Goal: Use online tool/utility: Utilize a website feature to perform a specific function

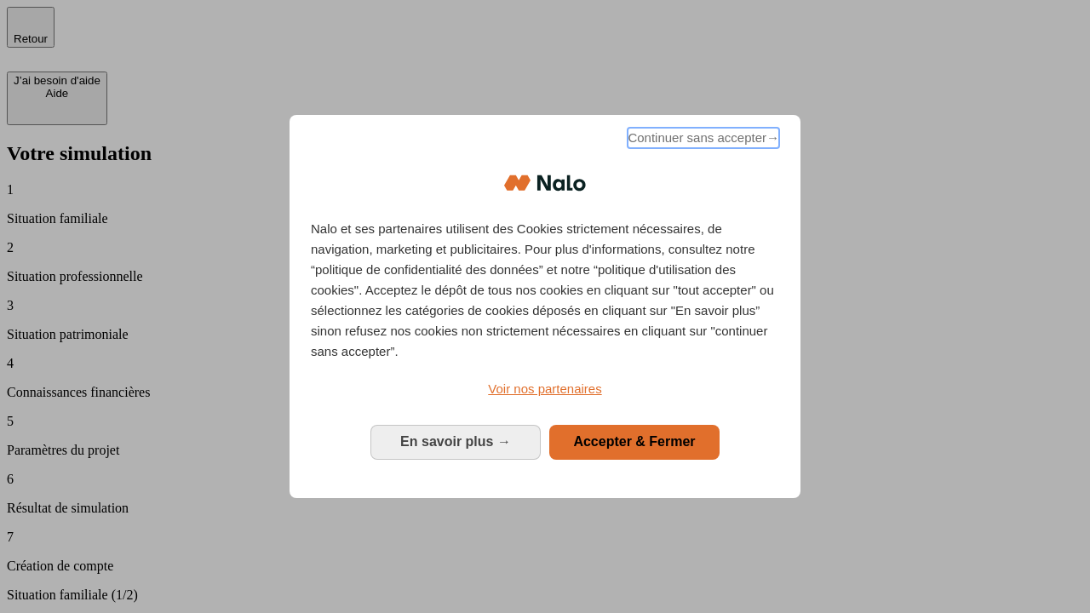
click at [701, 140] on span "Continuer sans accepter →" at bounding box center [703, 138] width 152 height 20
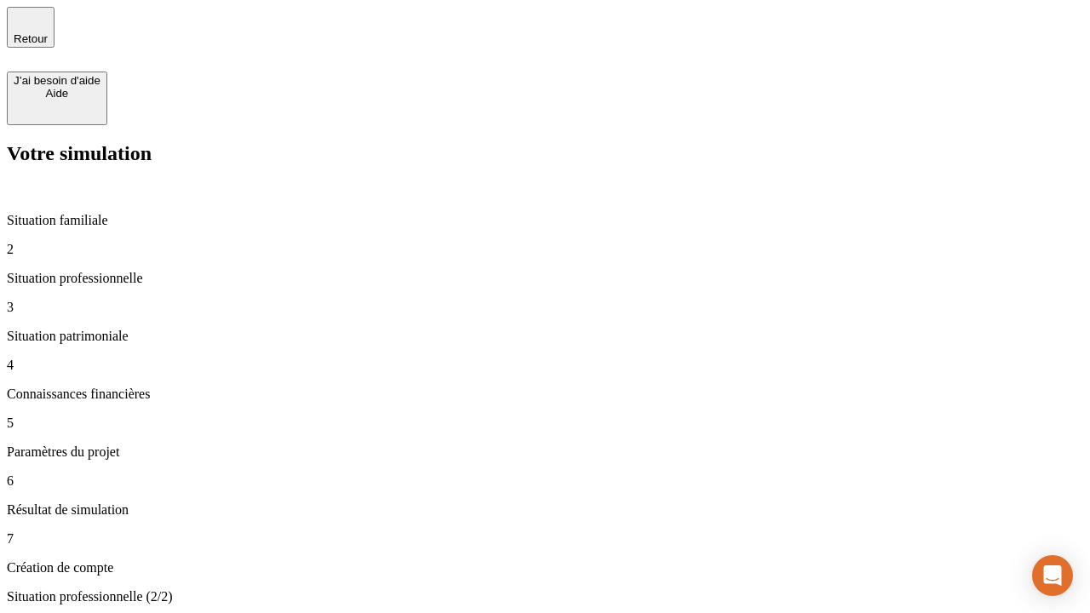
type input "30 000"
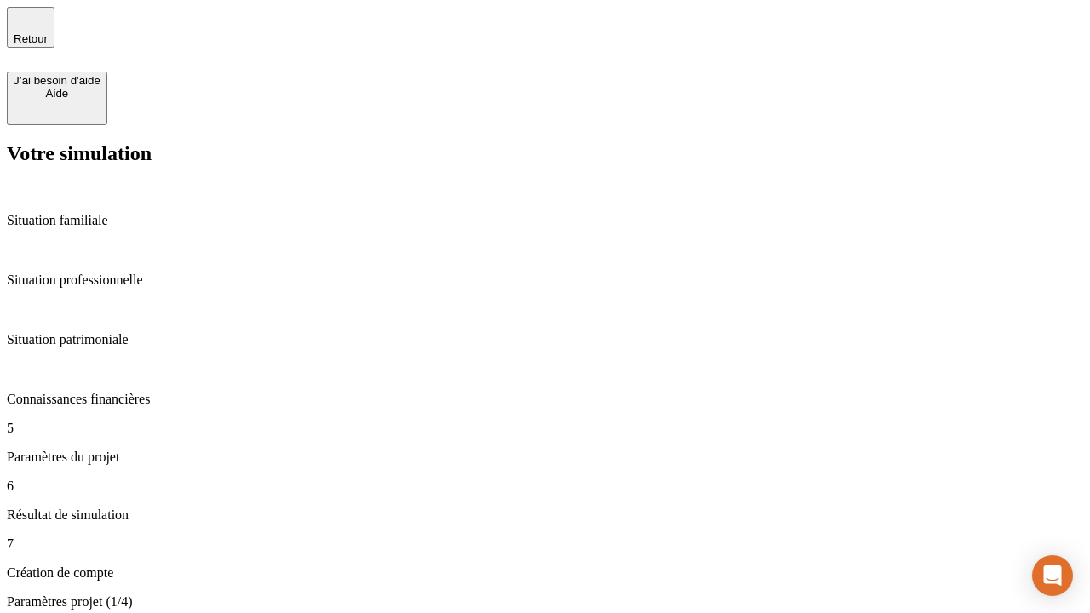
type input "25"
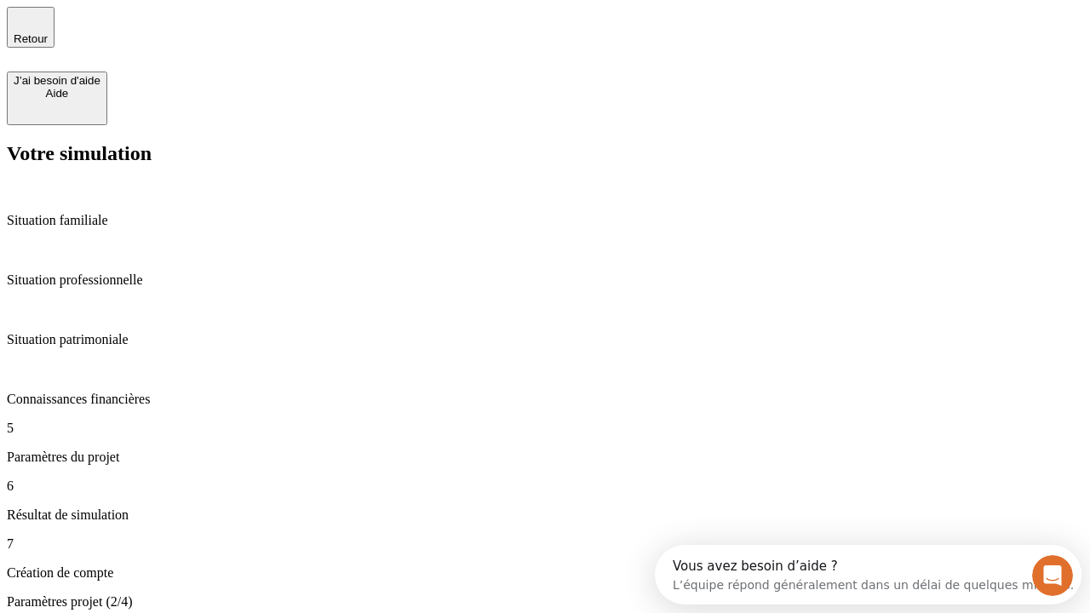
type input "64"
type input "1 000"
type input "640"
